Goal: Transaction & Acquisition: Purchase product/service

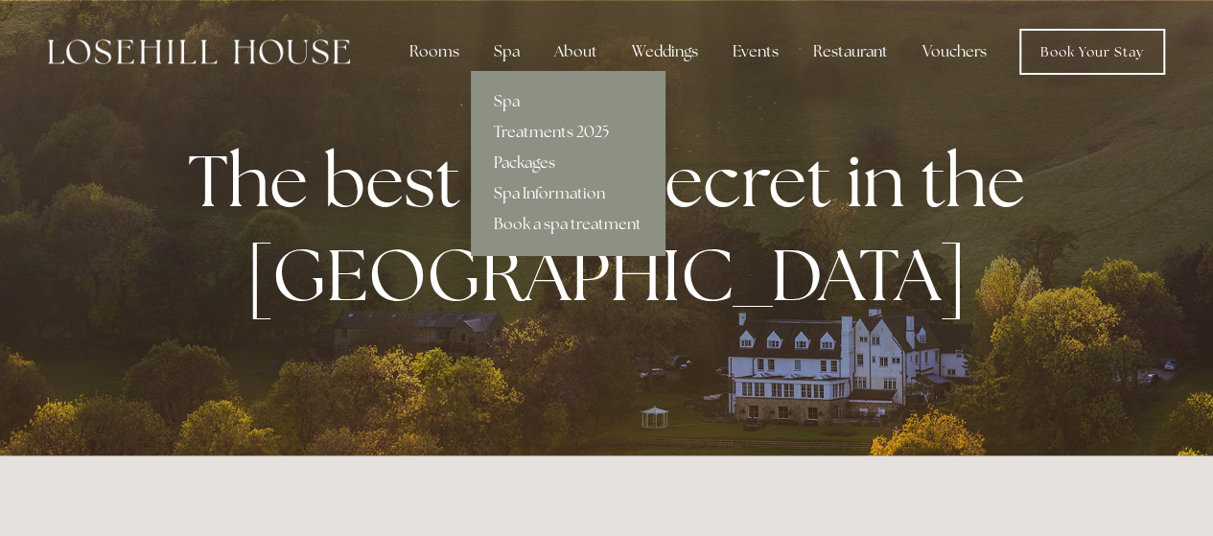
click at [545, 166] on link "Packages" at bounding box center [568, 163] width 194 height 31
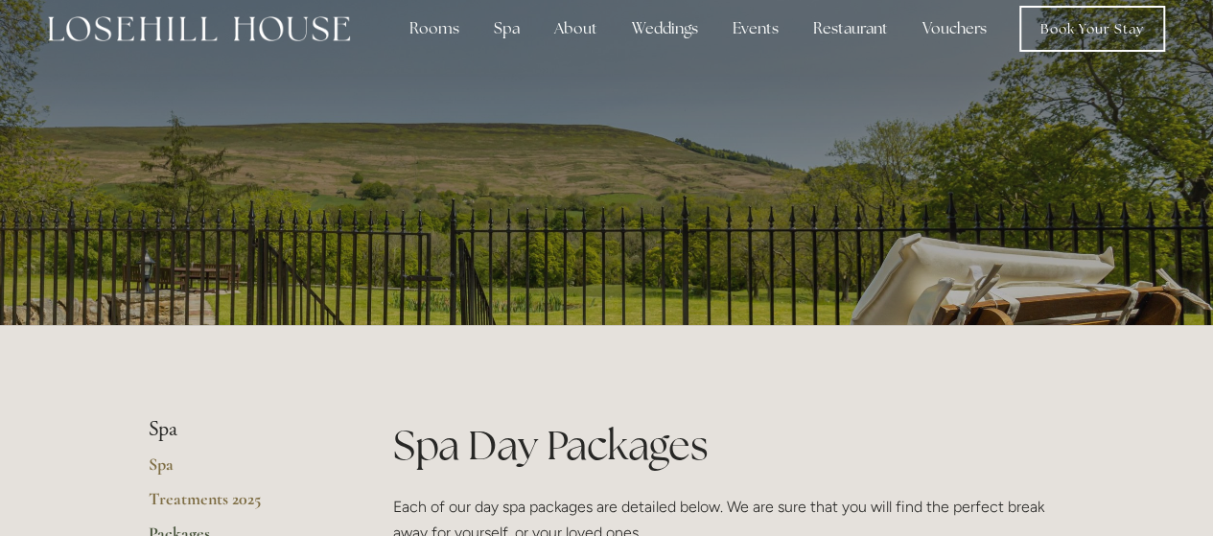
scroll to position [10, 0]
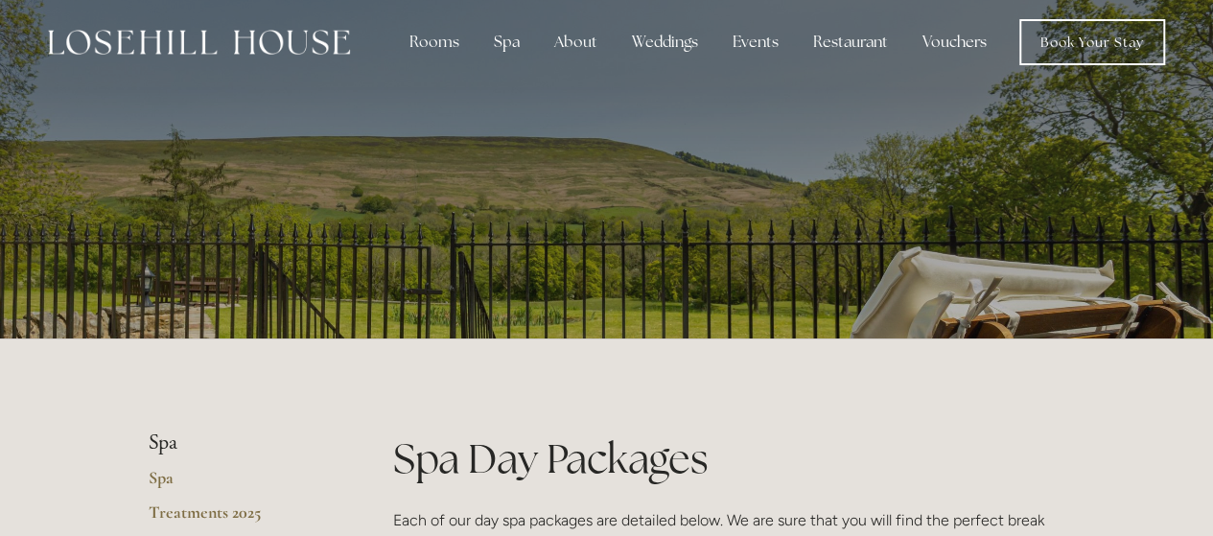
click at [965, 37] on link "Vouchers" at bounding box center [954, 42] width 95 height 38
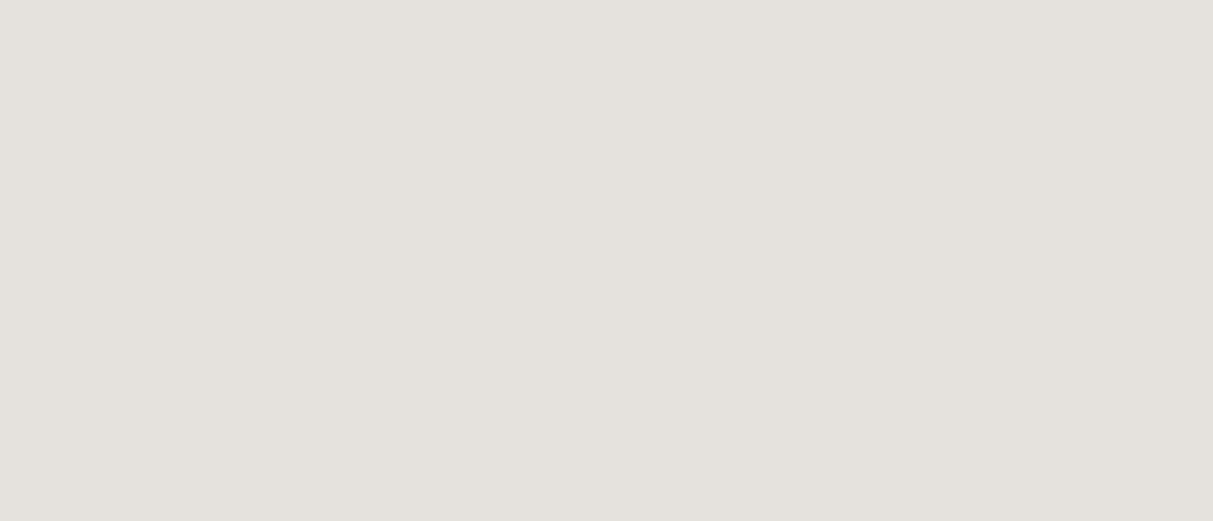
scroll to position [691, 0]
